Goal: Task Accomplishment & Management: Manage account settings

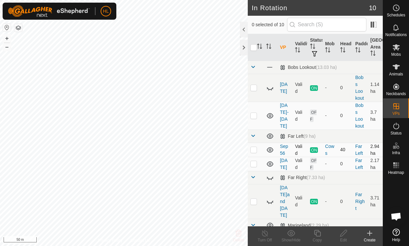
click at [255, 150] on p-checkbox at bounding box center [253, 149] width 7 height 5
checkbox input "true"
click at [255, 165] on p-checkbox at bounding box center [253, 163] width 7 height 5
checkbox input "true"
click at [254, 147] on p-checkbox at bounding box center [253, 149] width 7 height 5
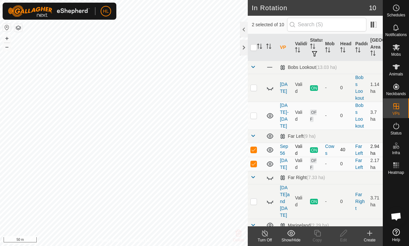
checkbox input "false"
click at [342, 235] on icon at bounding box center [343, 233] width 7 height 7
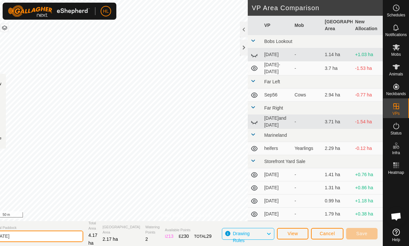
click at [56, 233] on input "[DATE]" at bounding box center [37, 235] width 92 height 11
type input "[DATE]"
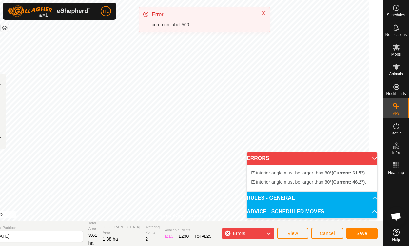
click at [142, 26] on div "Error common.label.500" at bounding box center [204, 19] width 130 height 25
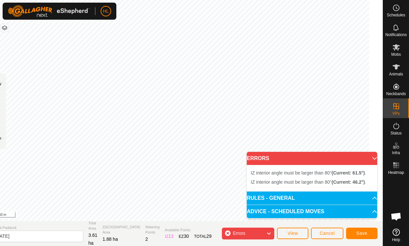
click at [227, 233] on div "Errors" at bounding box center [248, 233] width 52 height 12
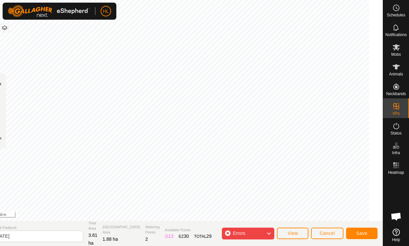
click at [227, 233] on div "Errors" at bounding box center [248, 233] width 52 height 12
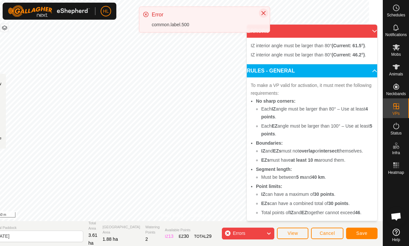
click at [261, 14] on icon "Close" at bounding box center [263, 12] width 5 height 5
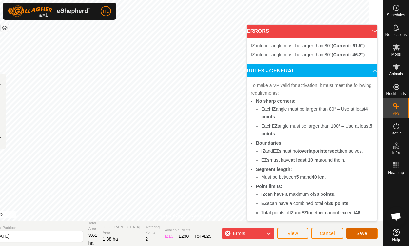
click at [353, 232] on button "Save" at bounding box center [361, 232] width 31 height 11
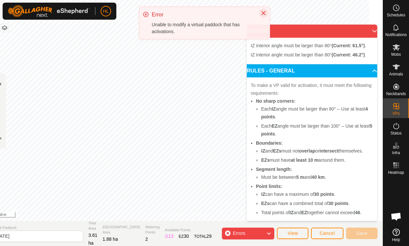
click at [262, 14] on icon "Close" at bounding box center [263, 12] width 5 height 5
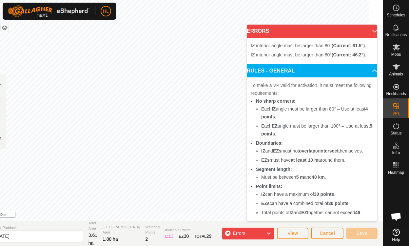
click at [364, 31] on p-accordion-header "ERRORS" at bounding box center [312, 31] width 130 height 13
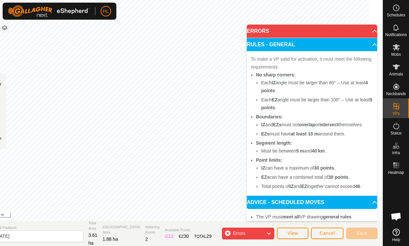
click at [227, 232] on div "Errors" at bounding box center [248, 233] width 52 height 12
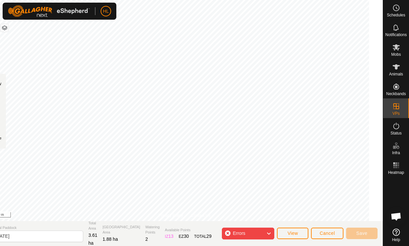
click at [269, 232] on icon at bounding box center [268, 233] width 5 height 9
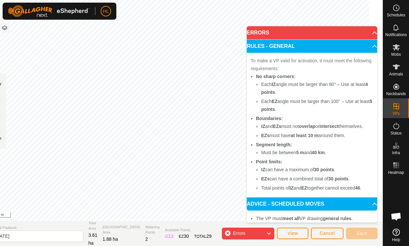
click at [364, 31] on p-accordion-header "ERRORS" at bounding box center [312, 32] width 130 height 13
click at [364, 47] on p-accordion-header "RULES - GENERAL" at bounding box center [312, 46] width 130 height 13
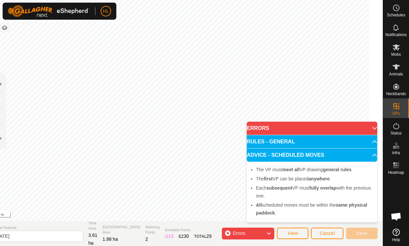
click at [370, 157] on p-accordion-header "ADVICE - SCHEDULED MOVES" at bounding box center [312, 154] width 130 height 13
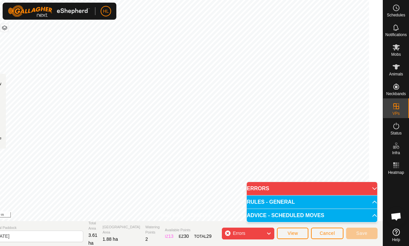
click at [370, 188] on p-accordion-header "ERRORS" at bounding box center [312, 188] width 130 height 13
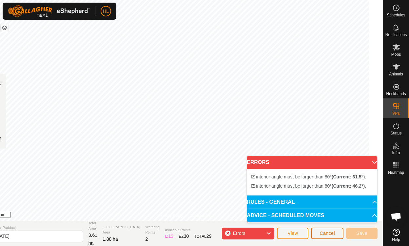
click at [329, 231] on span "Cancel" at bounding box center [326, 232] width 15 height 5
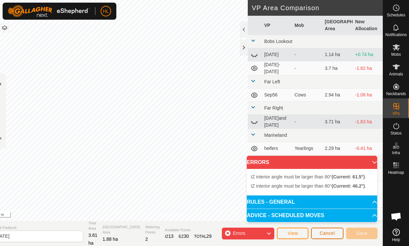
click at [329, 231] on span "Cancel" at bounding box center [326, 232] width 15 height 5
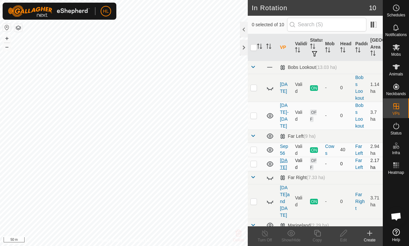
click at [282, 162] on link "[DATE]" at bounding box center [284, 164] width 8 height 12
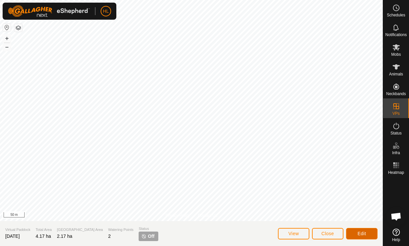
click at [363, 230] on button "Edit" at bounding box center [361, 233] width 31 height 11
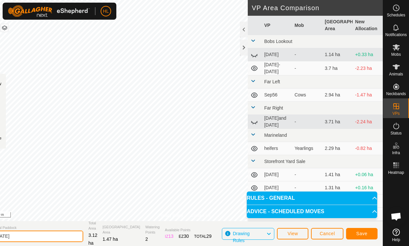
click at [34, 238] on input "[DATE]" at bounding box center [37, 235] width 92 height 11
type input "[DATE]"
click at [360, 234] on span "Save" at bounding box center [361, 233] width 11 height 5
